Goal: Find specific page/section: Find specific page/section

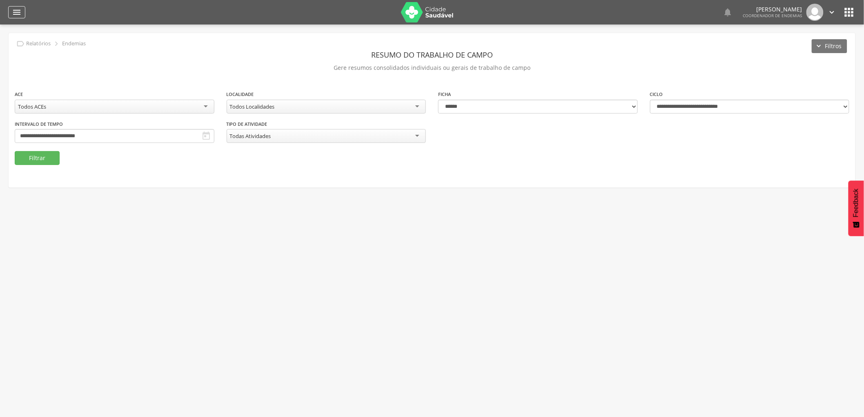
click at [18, 9] on icon "" at bounding box center [17, 12] width 10 height 10
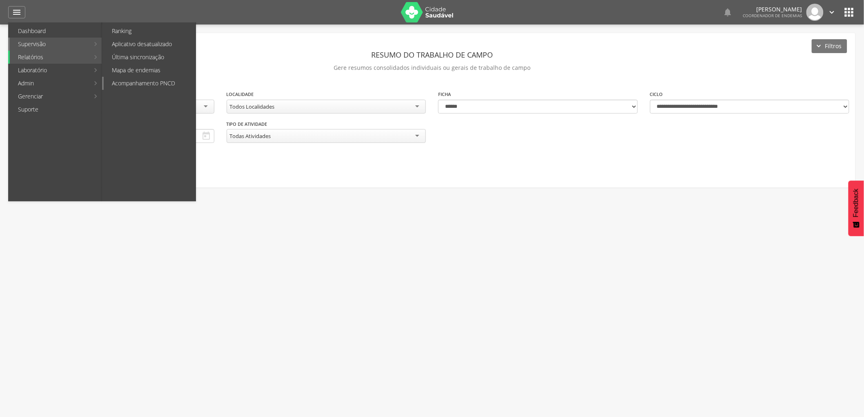
click at [157, 82] on link "Acompanhamento PNCD" at bounding box center [150, 83] width 92 height 13
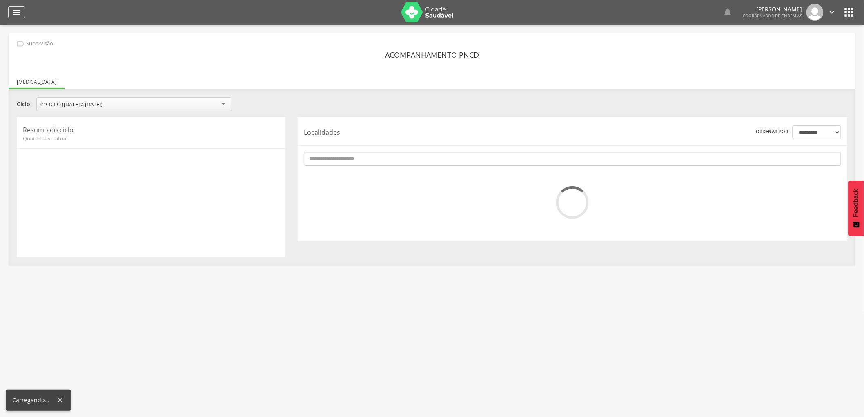
click at [19, 13] on icon "" at bounding box center [17, 12] width 10 height 10
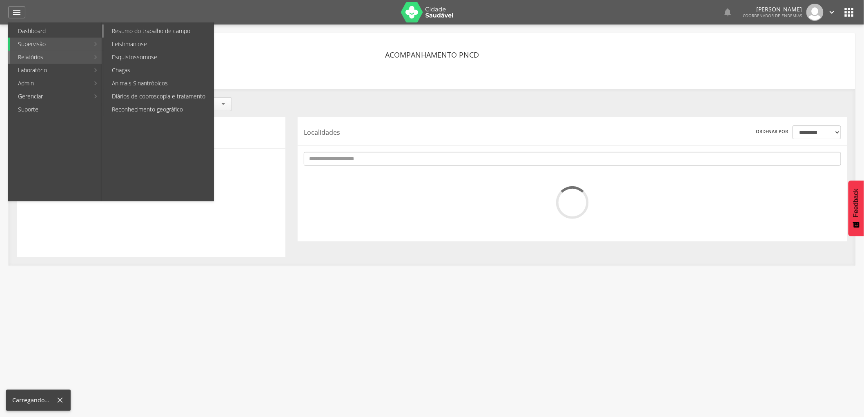
click at [124, 29] on link "Resumo do trabalho de campo" at bounding box center [159, 31] width 110 height 13
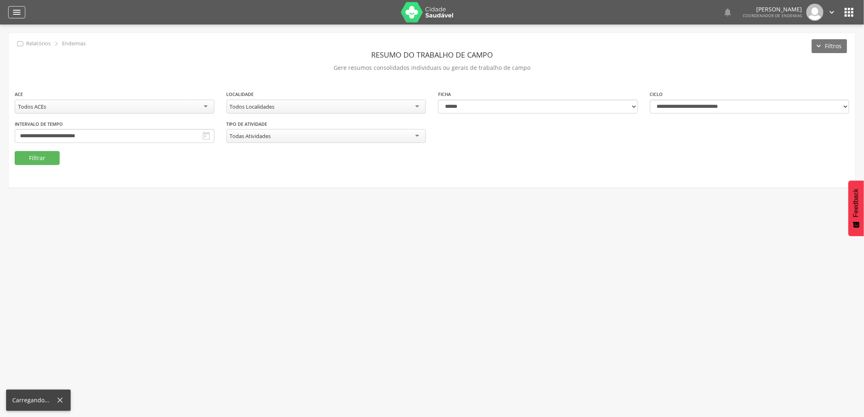
click at [18, 12] on icon "" at bounding box center [17, 12] width 10 height 10
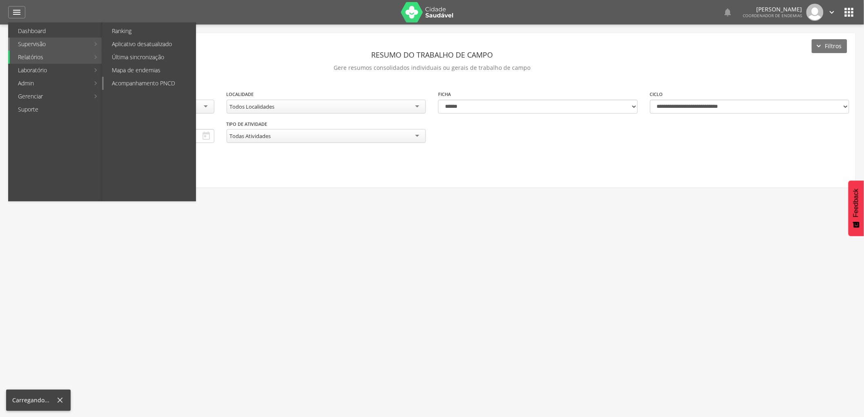
click at [134, 84] on link "Acompanhamento PNCD" at bounding box center [150, 83] width 92 height 13
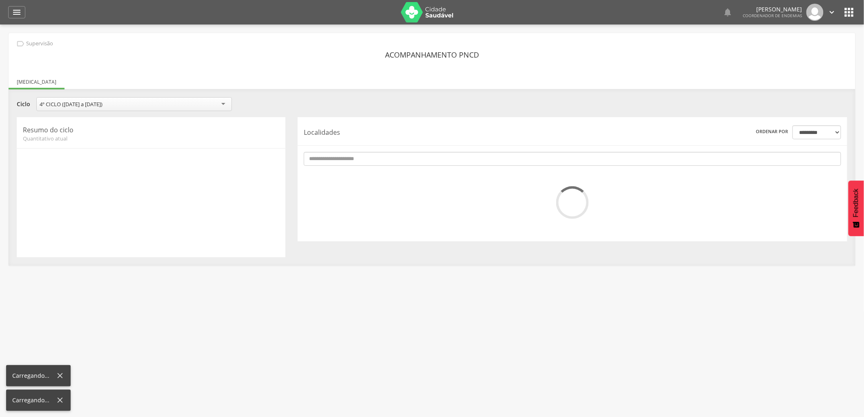
click at [848, 10] on icon "" at bounding box center [849, 12] width 13 height 13
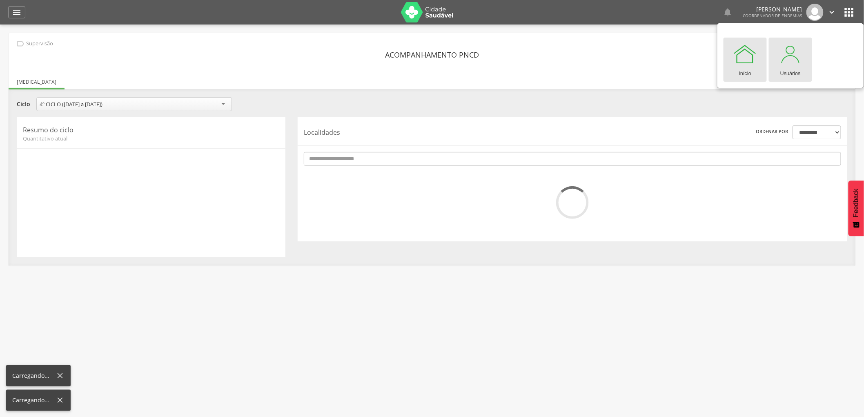
click at [787, 51] on div at bounding box center [790, 54] width 25 height 25
click at [789, 56] on div at bounding box center [790, 54] width 25 height 25
